Goal: Task Accomplishment & Management: Use online tool/utility

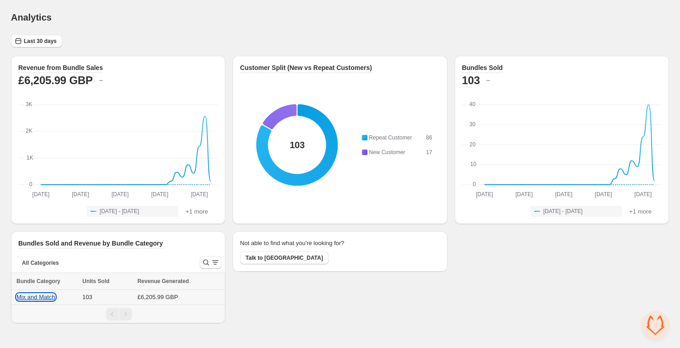
click at [20, 298] on button "Mix and Match" at bounding box center [35, 296] width 39 height 7
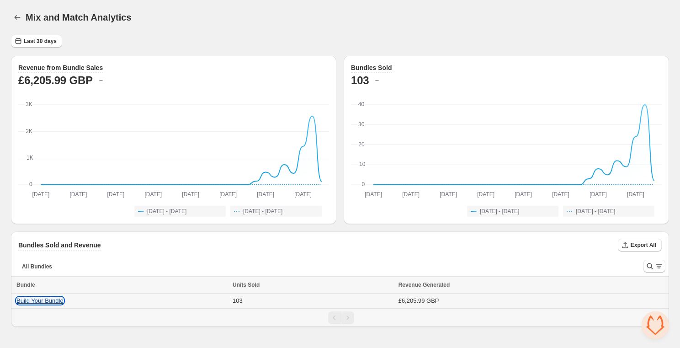
click at [41, 297] on button "Build Your Bundle" at bounding box center [39, 300] width 47 height 7
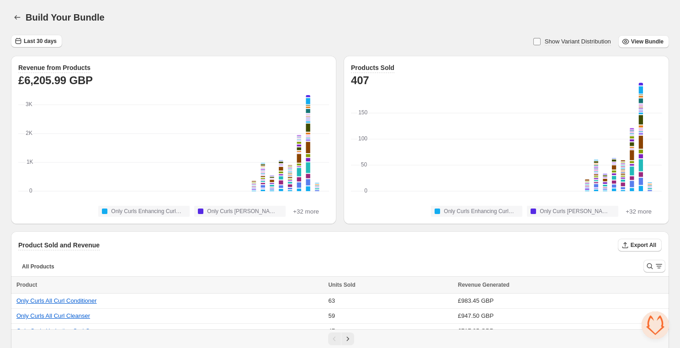
click at [534, 39] on span at bounding box center [536, 41] width 7 height 7
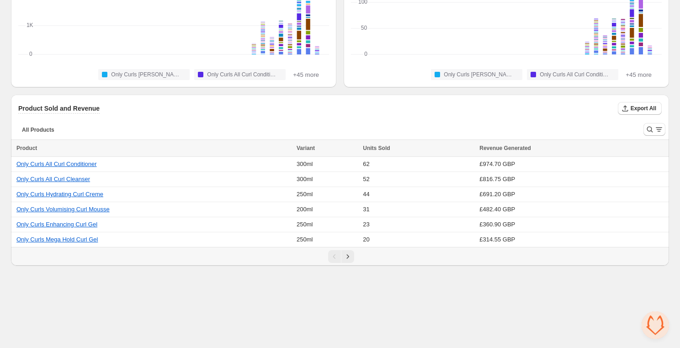
scroll to position [139, 0]
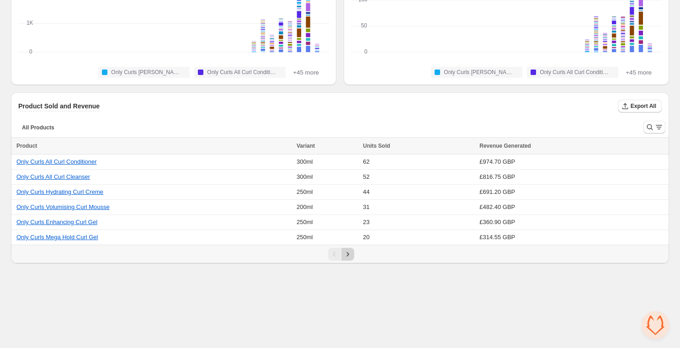
click at [347, 254] on icon "Next" at bounding box center [347, 254] width 2 height 4
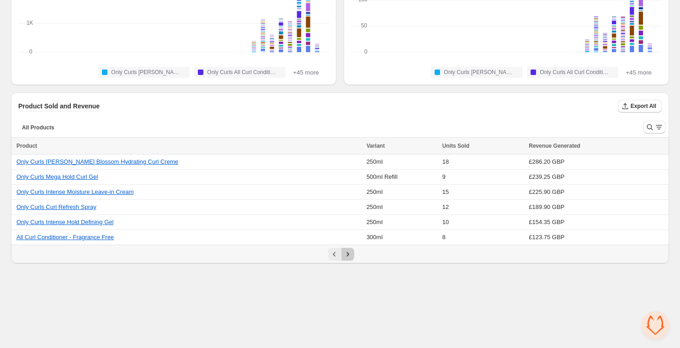
click at [348, 253] on icon "Next" at bounding box center [347, 253] width 9 height 9
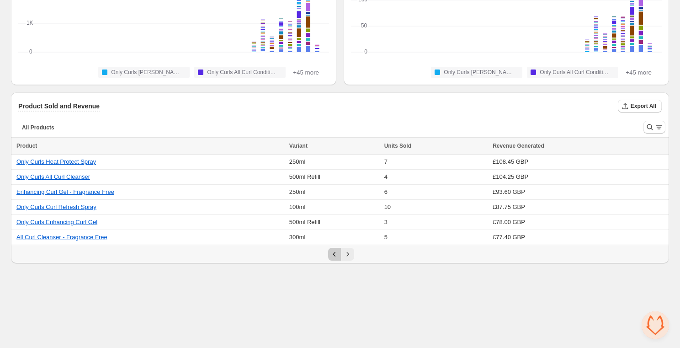
click at [332, 253] on icon "Previous" at bounding box center [334, 253] width 9 height 9
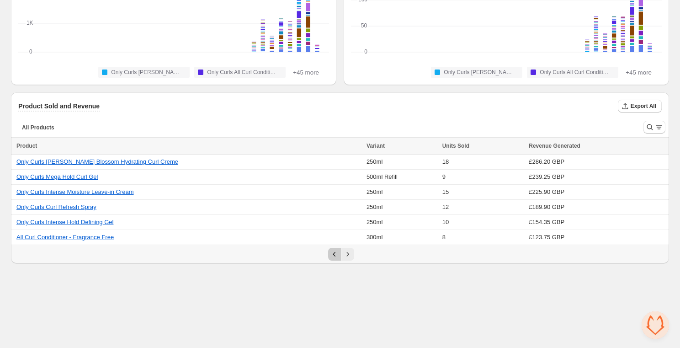
click at [332, 253] on icon "Previous" at bounding box center [334, 253] width 9 height 9
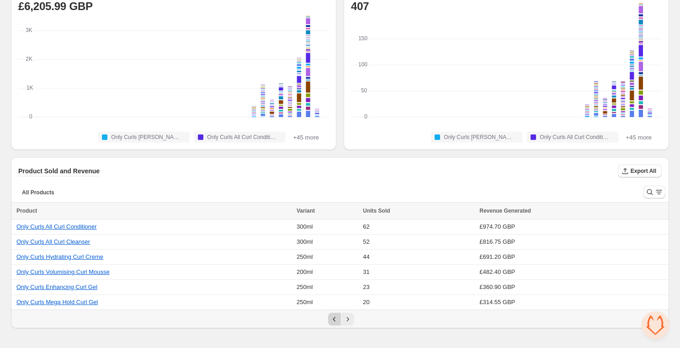
scroll to position [0, 0]
